Goal: Information Seeking & Learning: Stay updated

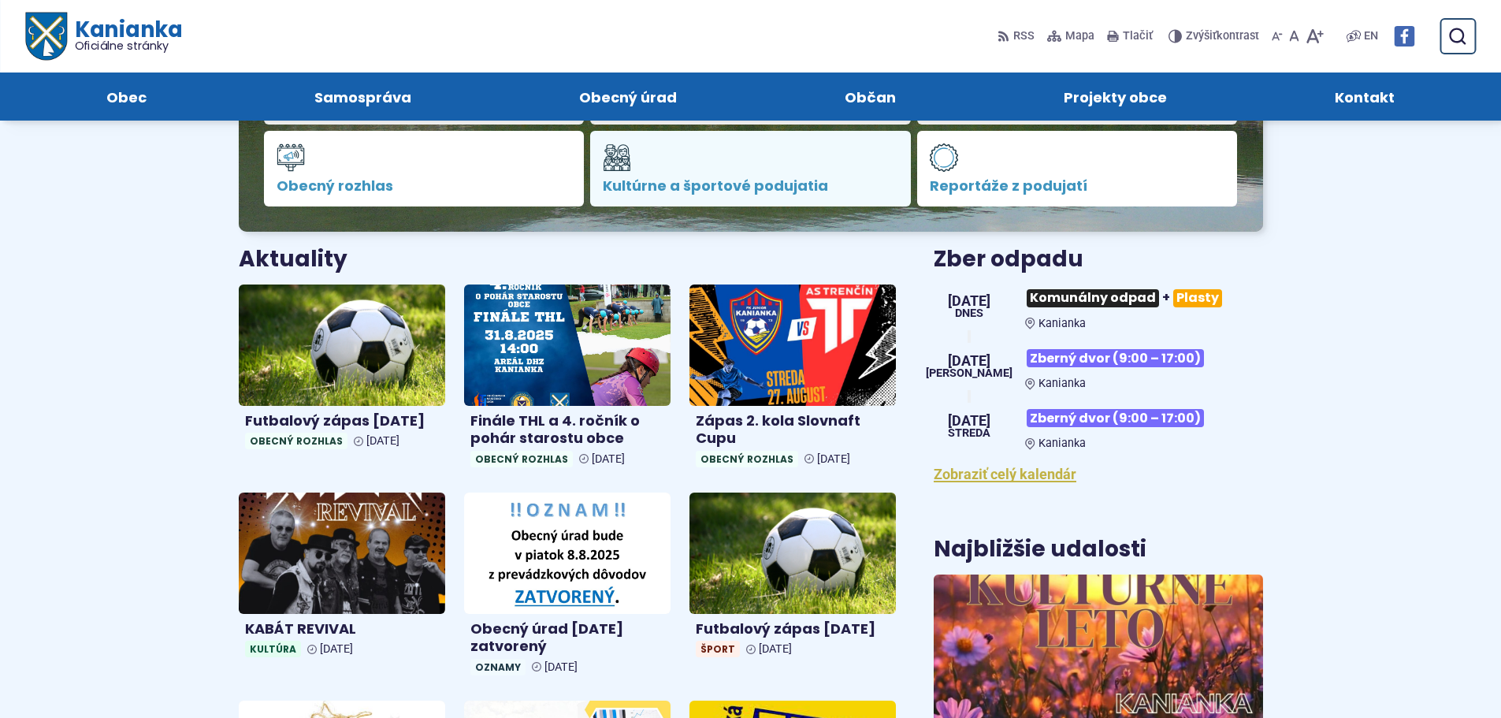
scroll to position [315, 0]
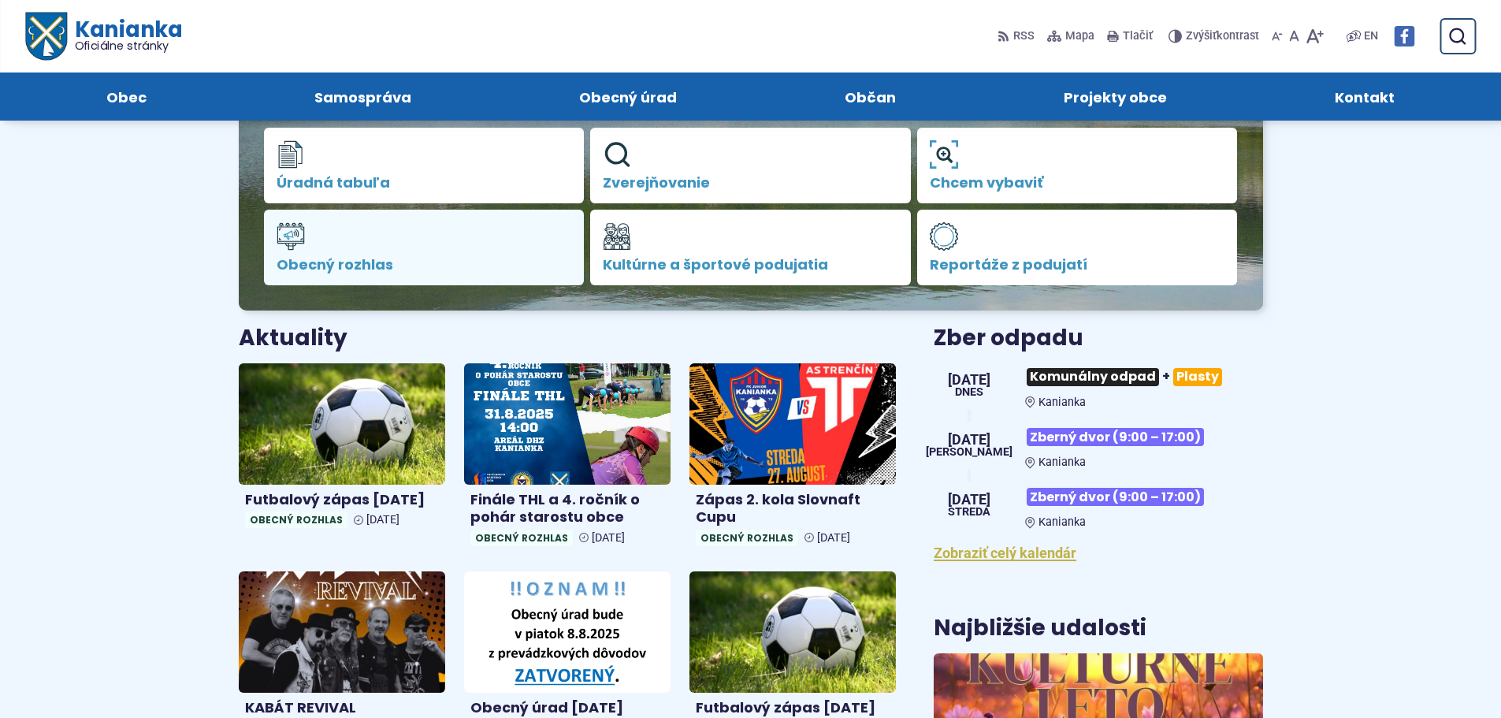
click at [481, 243] on link "Obecný rozhlas" at bounding box center [424, 248] width 321 height 76
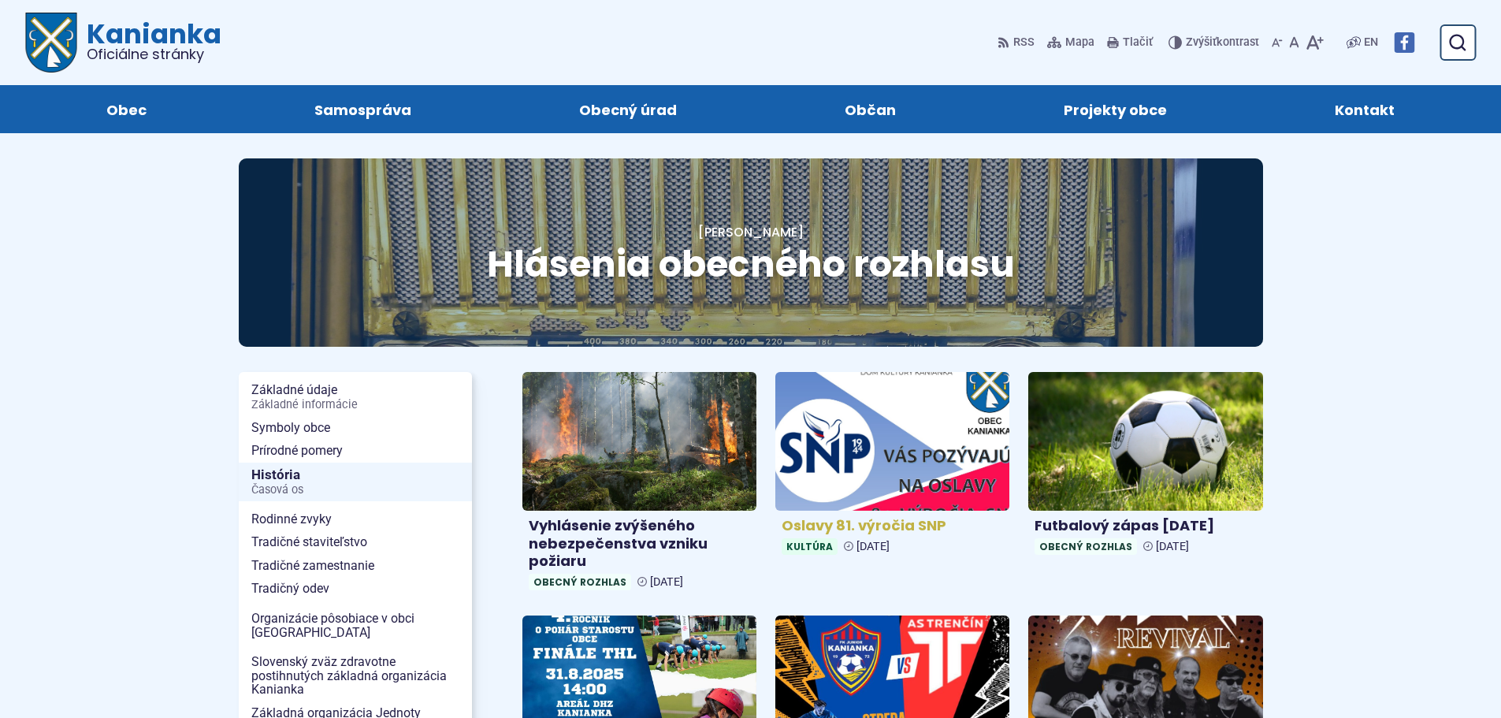
click at [928, 490] on img at bounding box center [892, 441] width 269 height 159
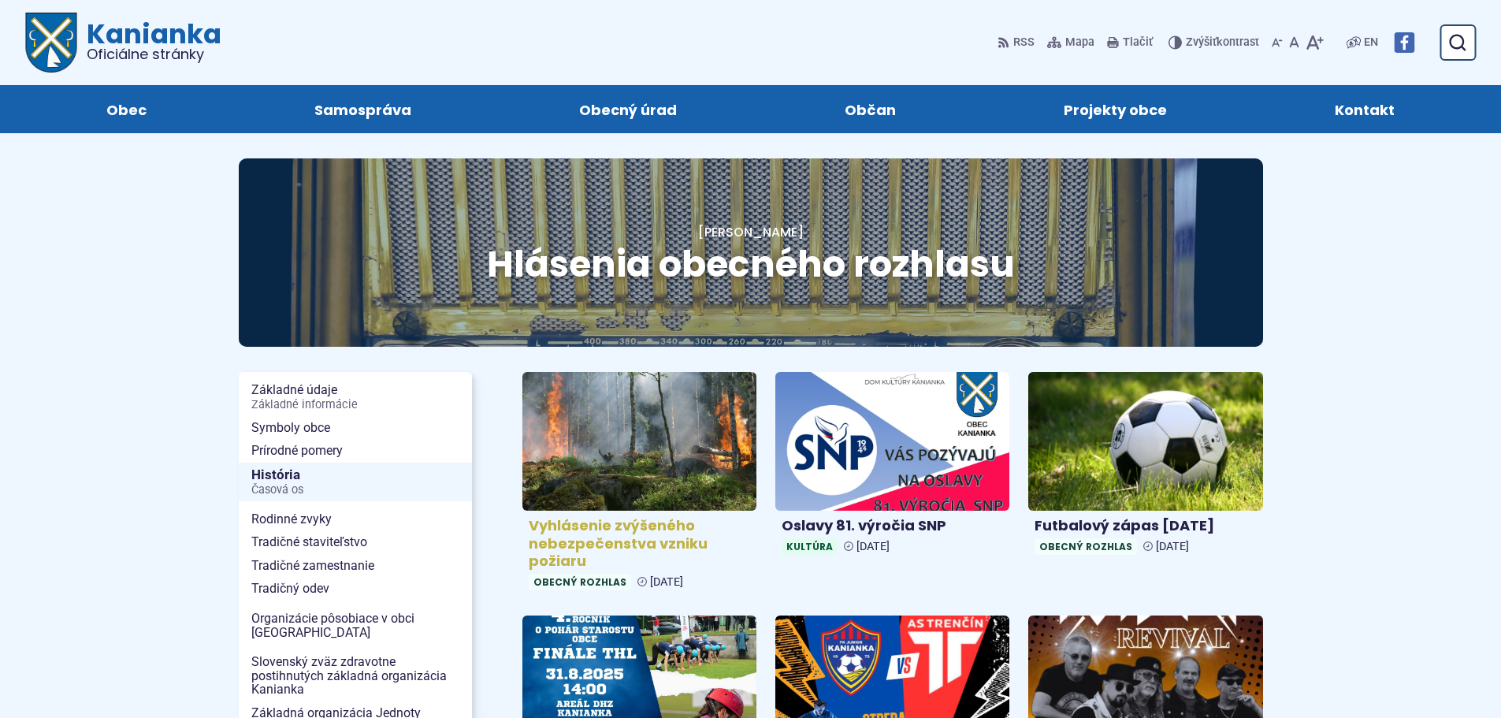
click at [682, 466] on img at bounding box center [638, 441] width 269 height 159
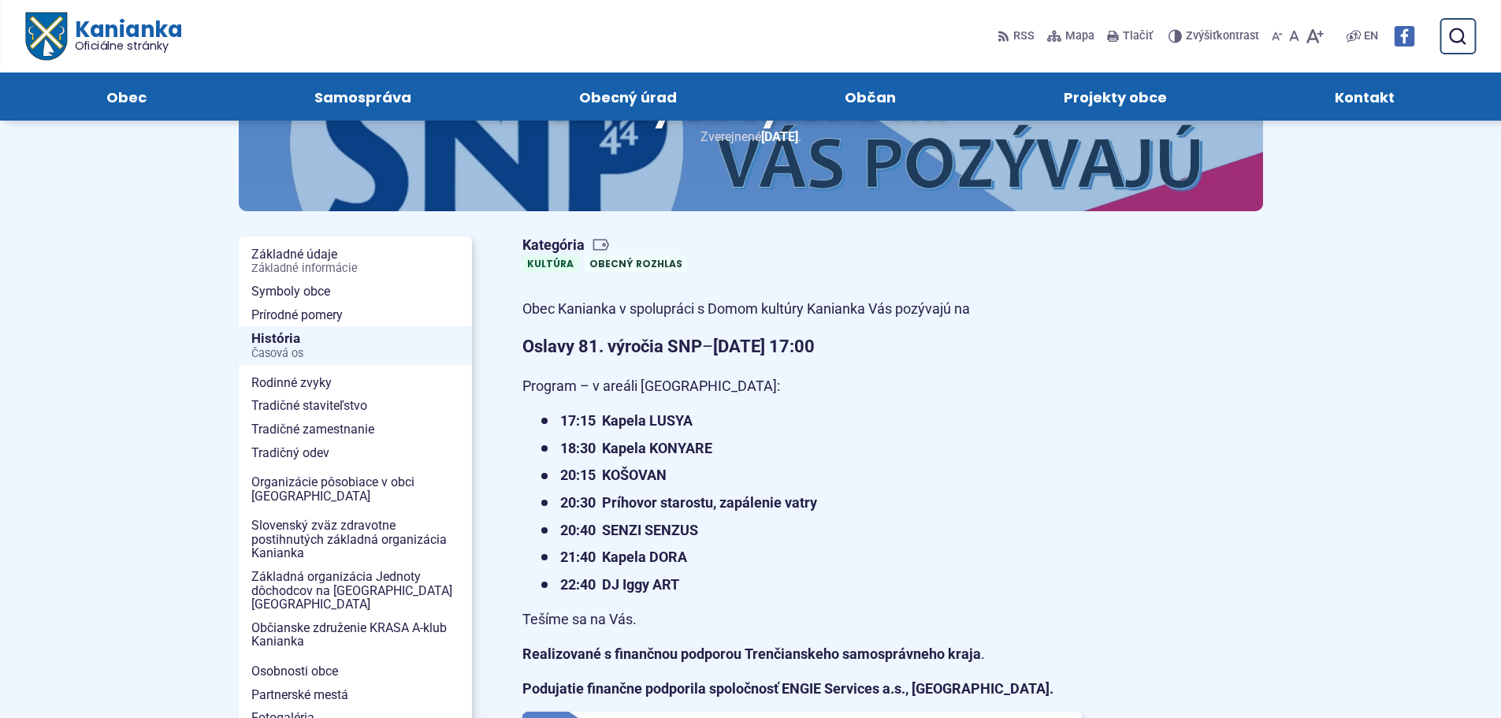
scroll to position [79, 0]
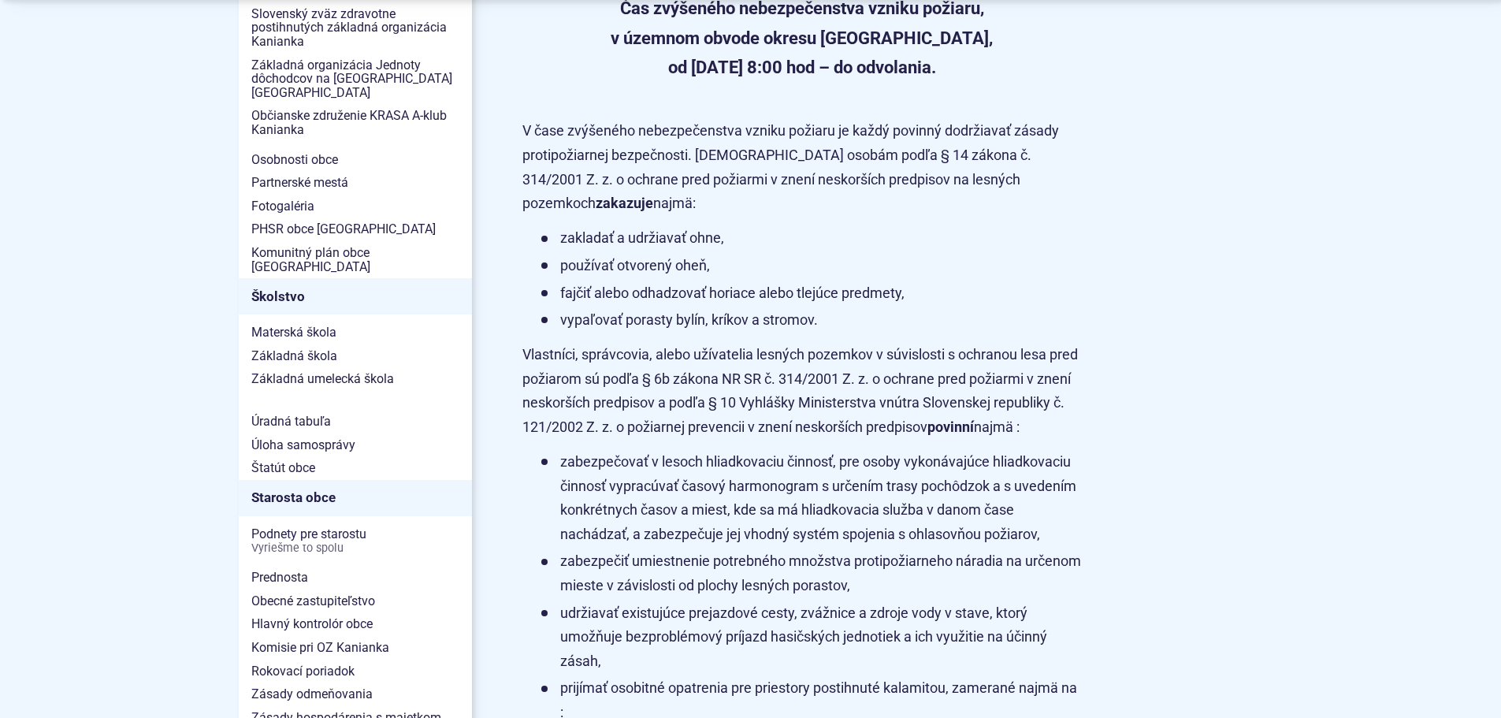
scroll to position [867, 0]
